Goal: Check status: Check status

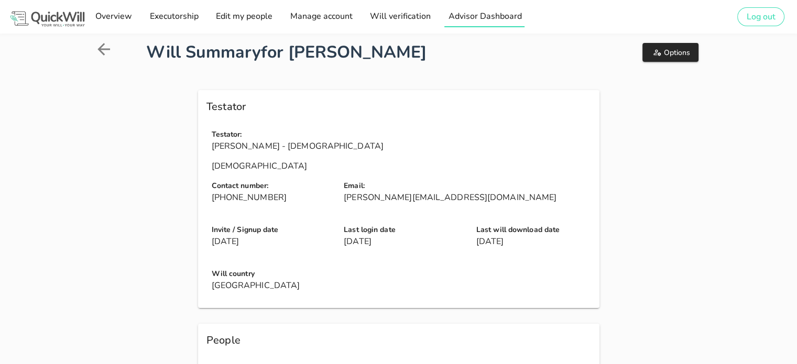
click at [498, 17] on span "Advisor Dashboard" at bounding box center [485, 16] width 74 height 12
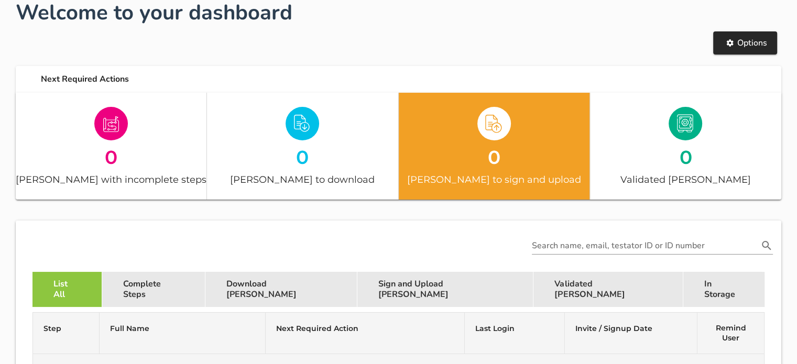
scroll to position [75, 0]
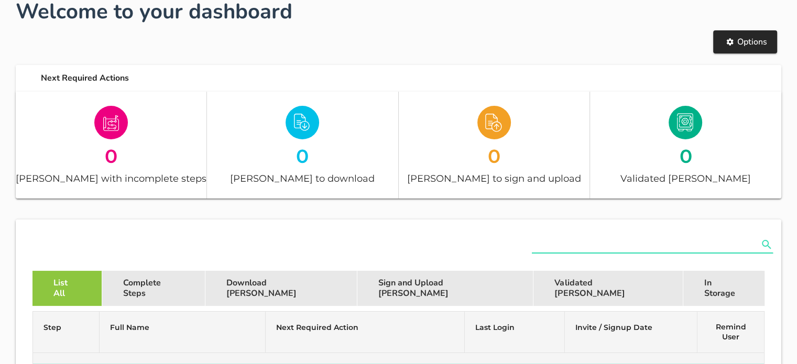
click at [564, 246] on input "text" at bounding box center [645, 244] width 226 height 17
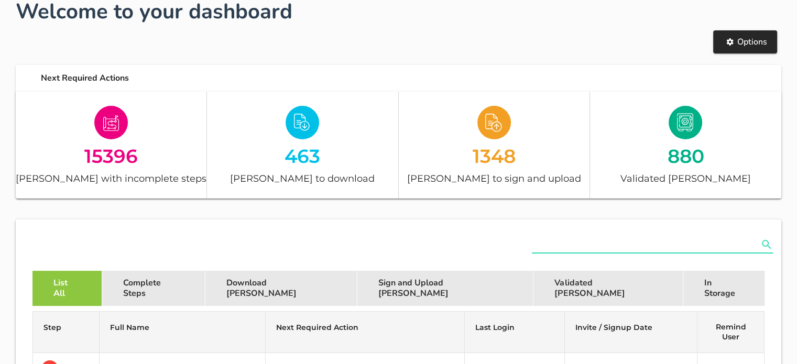
paste input "7408265380087"
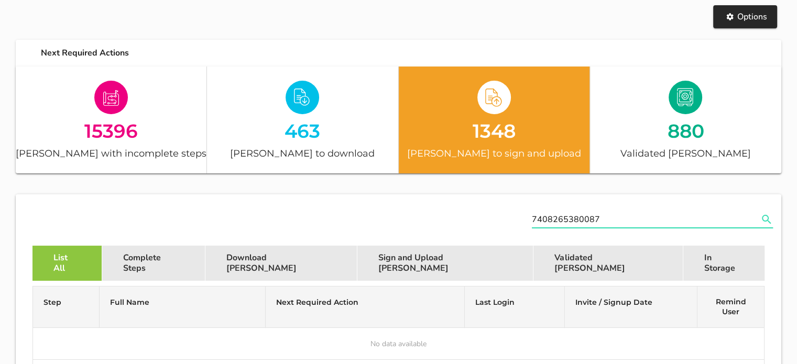
scroll to position [125, 0]
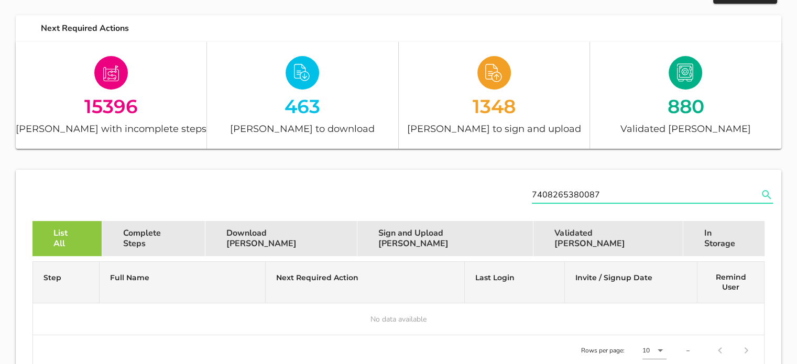
click at [565, 201] on input "7408265380087" at bounding box center [645, 195] width 226 height 17
paste input "[EMAIL_ADDRESS][DOMAIN_NAME]"
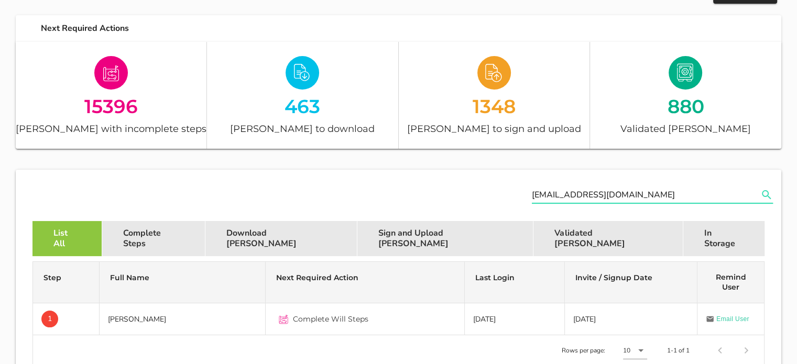
type input "[EMAIL_ADDRESS][DOMAIN_NAME]"
